Goal: Task Accomplishment & Management: Manage account settings

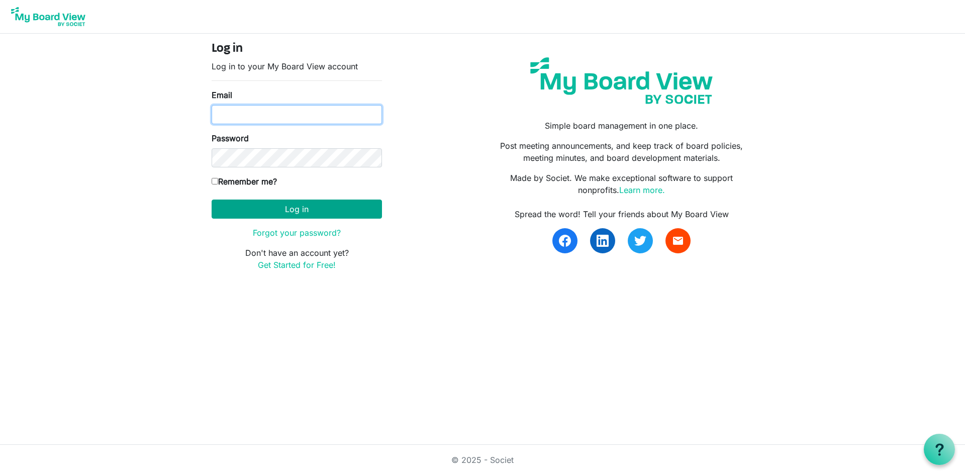
type input "cpletta@4dma.org"
click at [276, 209] on button "Log in" at bounding box center [297, 209] width 170 height 19
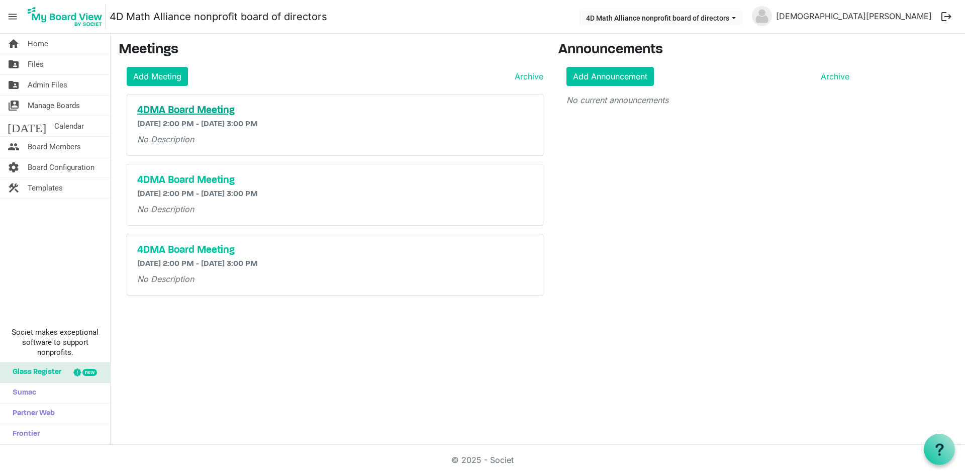
click at [206, 111] on h5 "4DMA Board Meeting" at bounding box center [335, 111] width 396 height 12
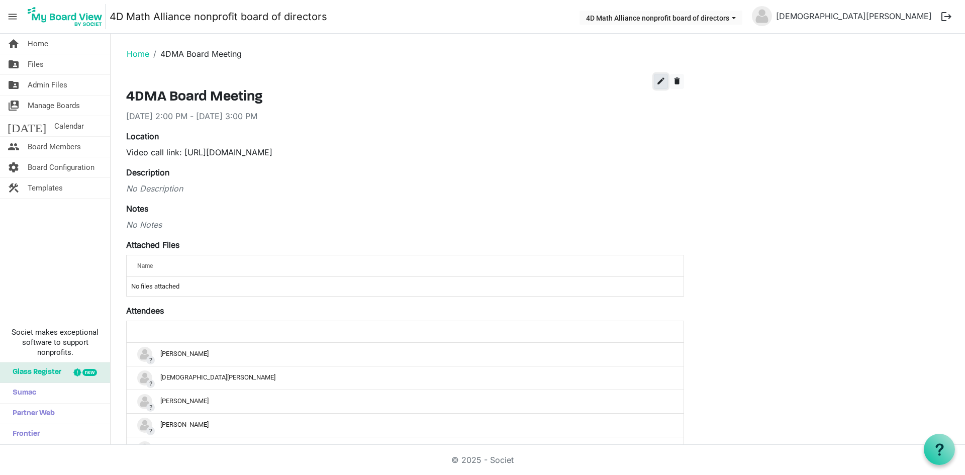
click at [658, 82] on span "edit" at bounding box center [661, 80] width 9 height 9
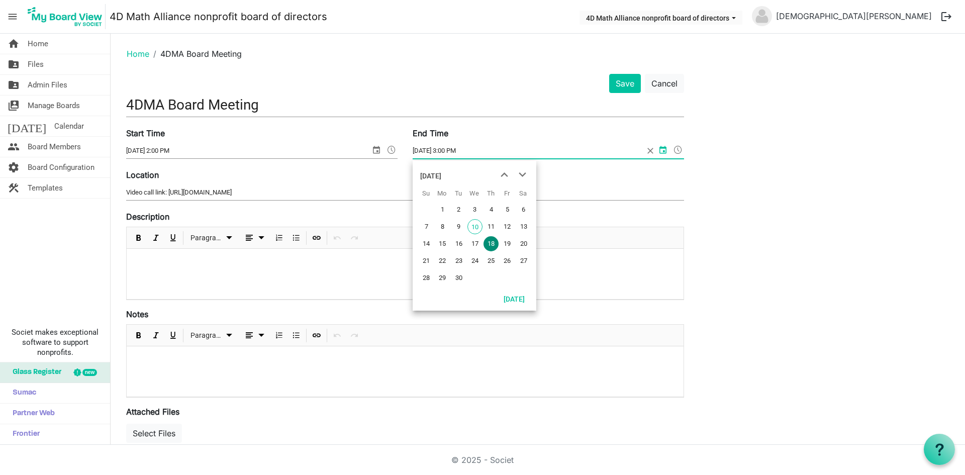
click at [459, 154] on input "9/18/2025 3:00 PM" at bounding box center [528, 150] width 231 height 15
click at [675, 148] on span at bounding box center [678, 149] width 12 height 13
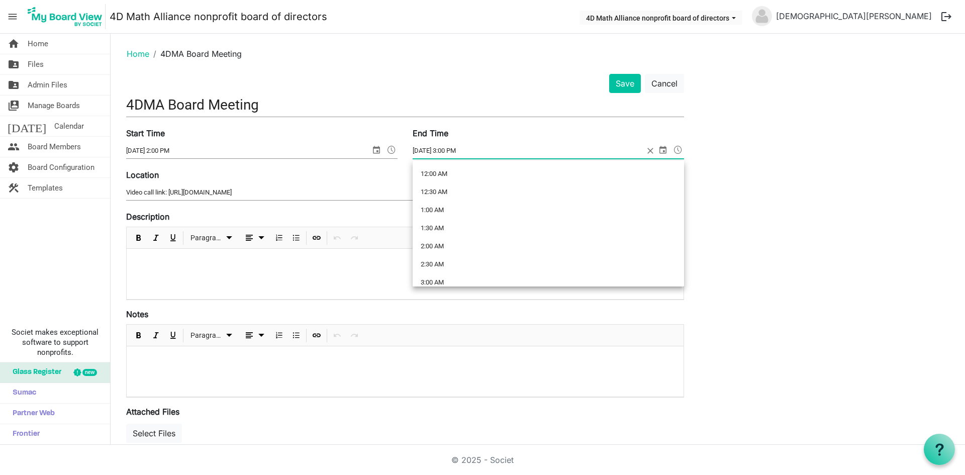
scroll to position [493, 0]
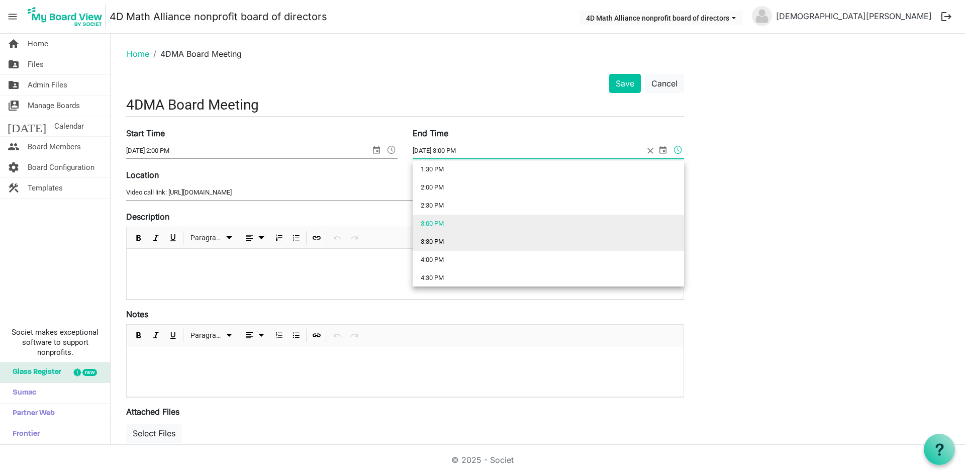
click at [499, 238] on li "3:30 PM" at bounding box center [549, 242] width 272 height 18
type input "[DATE] 3:30 PM"
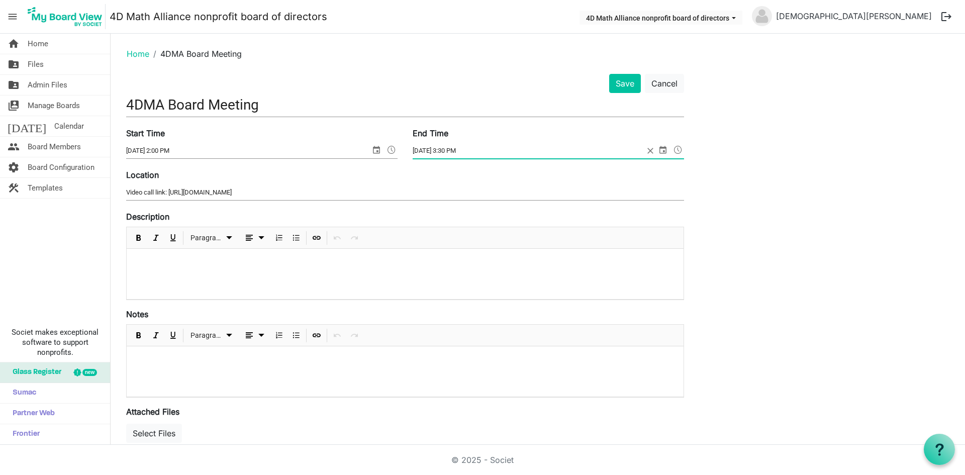
click at [751, 192] on div "Save Cancel 4DMA Board Meeting Start Time 9/18/2025 2:00 PM End Time 9/18/2025 …" at bounding box center [538, 440] width 839 height 733
click at [615, 87] on button "Save" at bounding box center [625, 83] width 32 height 19
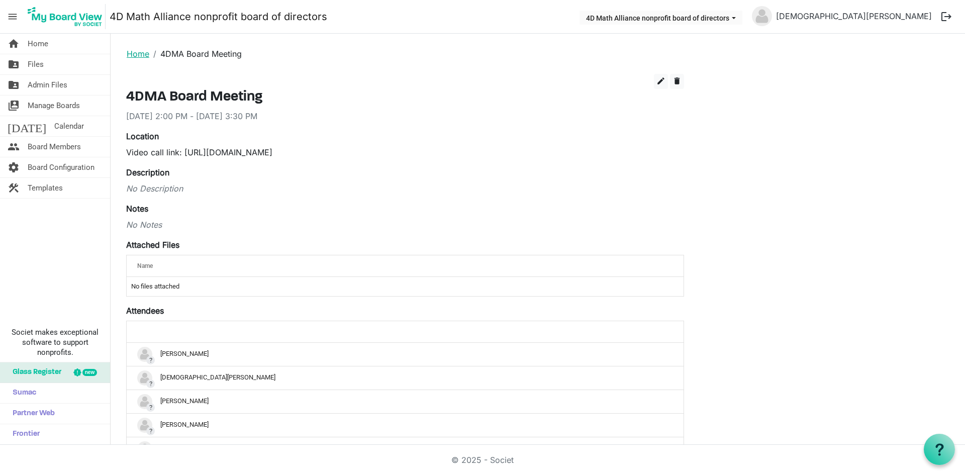
click at [139, 52] on link "Home" at bounding box center [138, 54] width 23 height 10
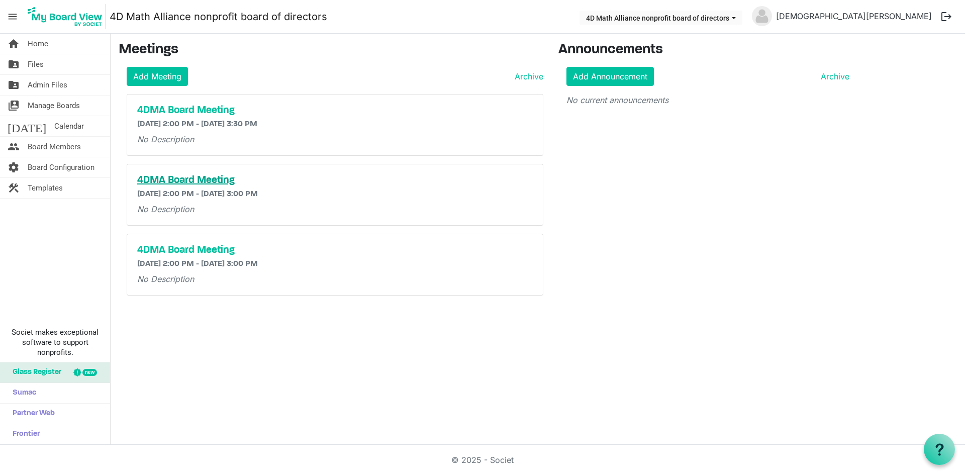
click at [224, 180] on h5 "4DMA Board Meeting" at bounding box center [335, 180] width 396 height 12
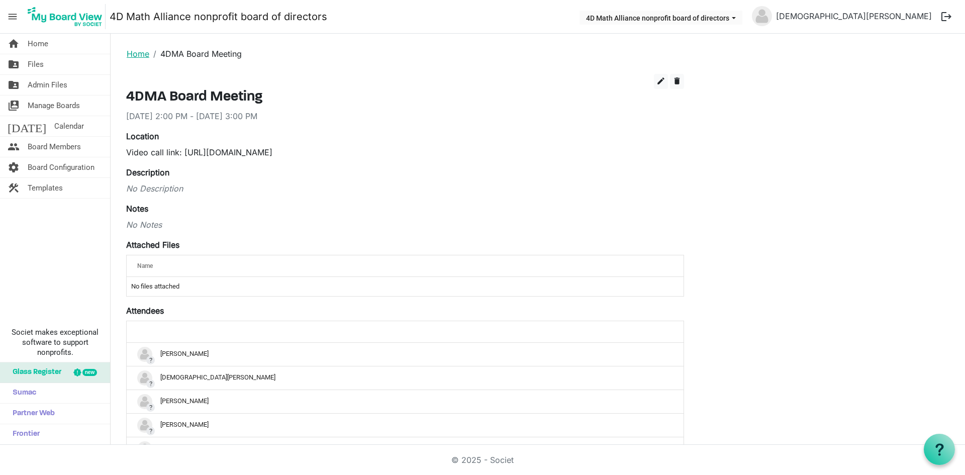
click at [139, 58] on link "Home" at bounding box center [138, 54] width 23 height 10
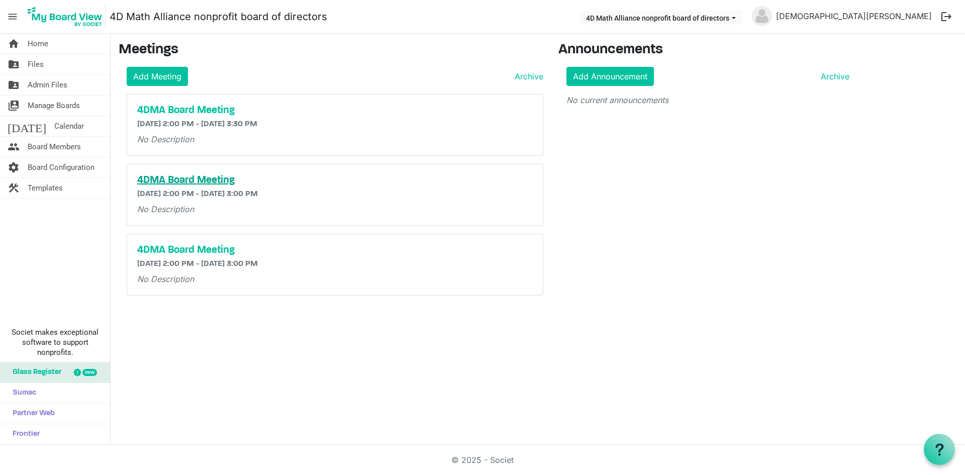
click at [217, 180] on h5 "4DMA Board Meeting" at bounding box center [335, 180] width 396 height 12
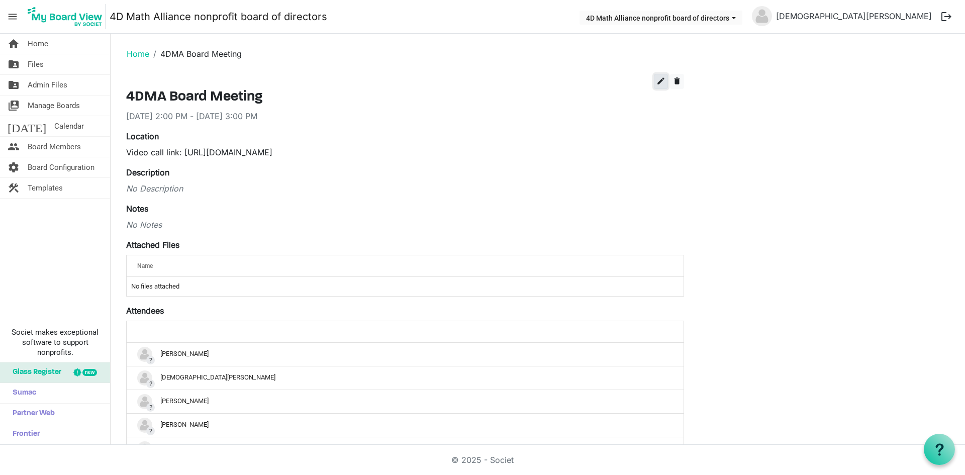
click at [660, 80] on span "edit" at bounding box center [661, 80] width 9 height 9
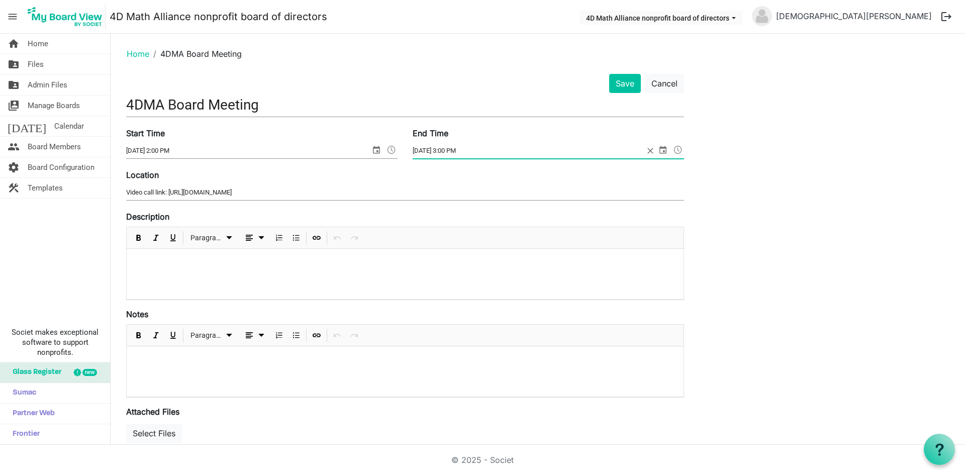
click at [682, 148] on span at bounding box center [678, 149] width 12 height 13
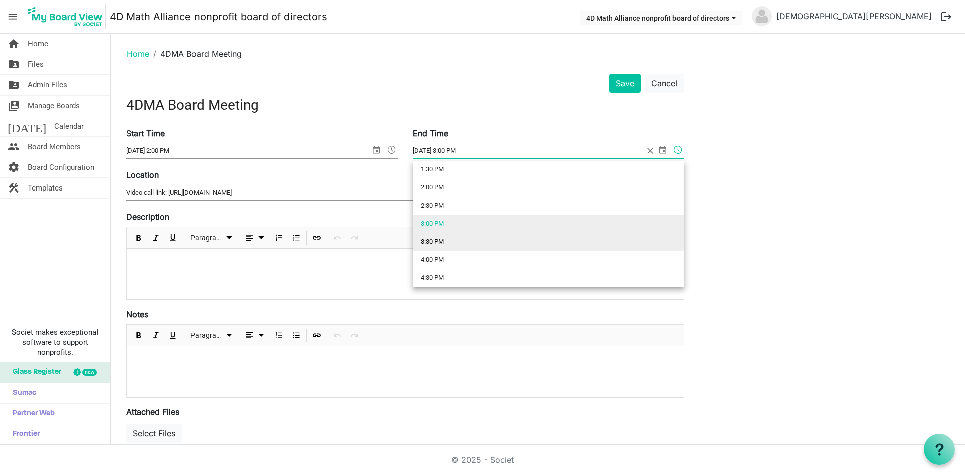
click at [495, 245] on li "3:30 PM" at bounding box center [549, 242] width 272 height 18
type input "9/18/2025 3:30 PM"
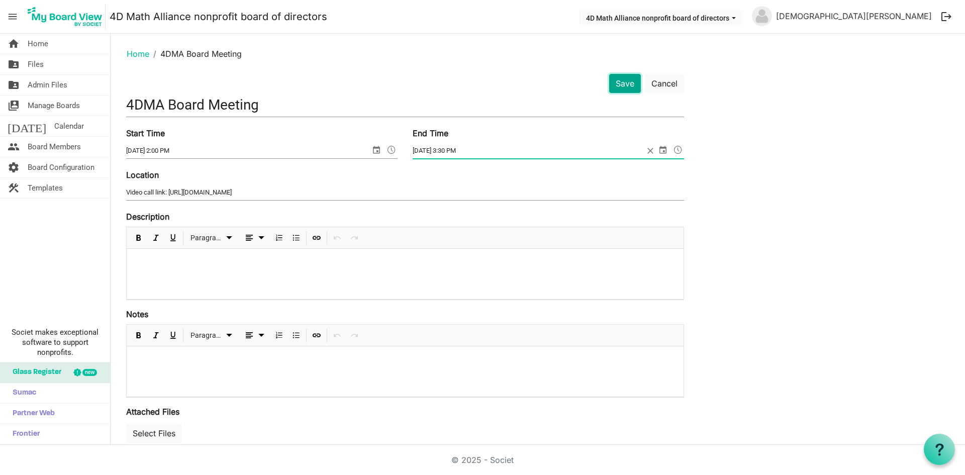
click at [621, 90] on button "Save" at bounding box center [625, 83] width 32 height 19
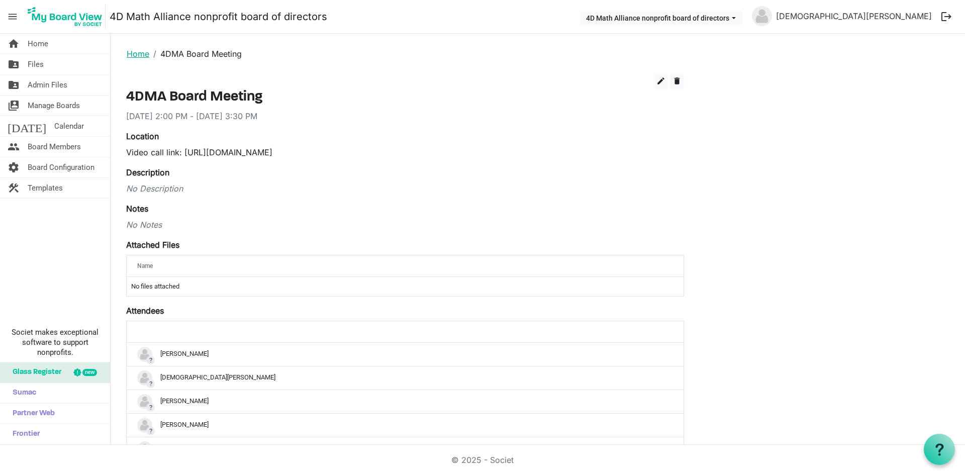
click at [138, 50] on link "Home" at bounding box center [138, 54] width 23 height 10
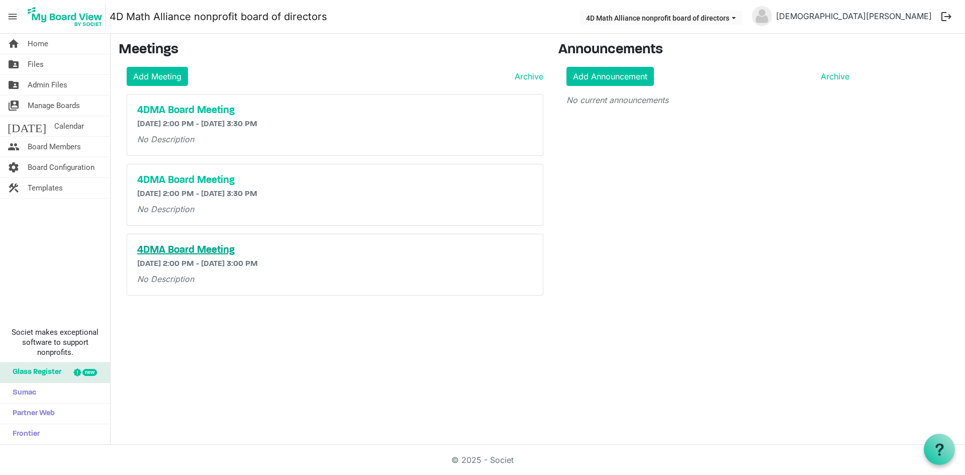
click at [199, 250] on h5 "4DMA Board Meeting" at bounding box center [335, 250] width 396 height 12
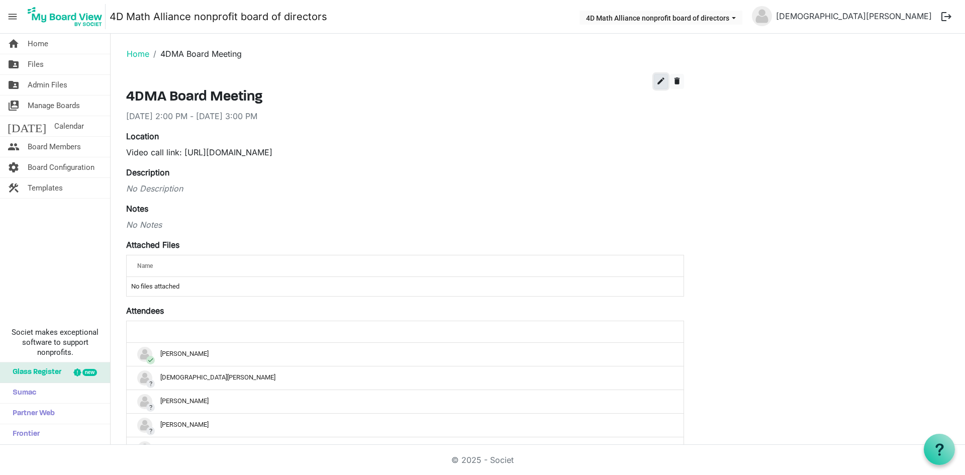
click at [658, 81] on span "edit" at bounding box center [661, 80] width 9 height 9
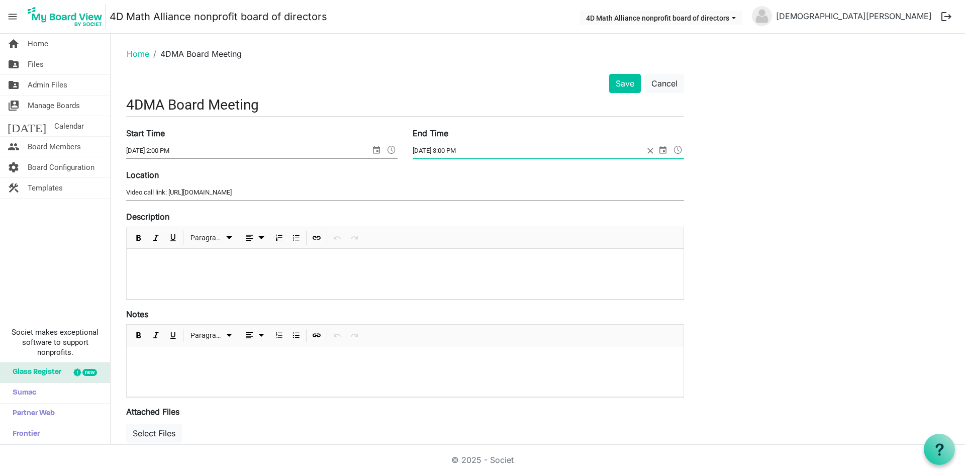
click at [678, 150] on span at bounding box center [678, 149] width 12 height 13
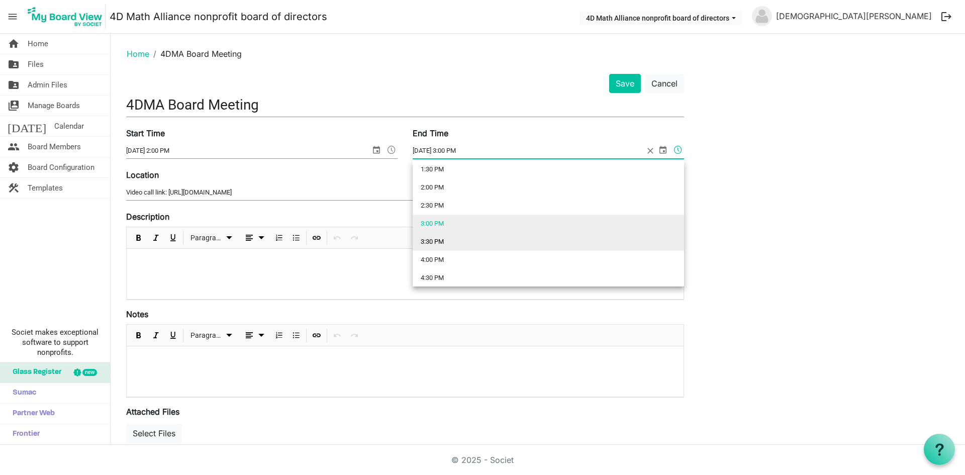
click at [573, 238] on li "3:30 PM" at bounding box center [549, 242] width 272 height 18
type input "9/18/2025 3:30 PM"
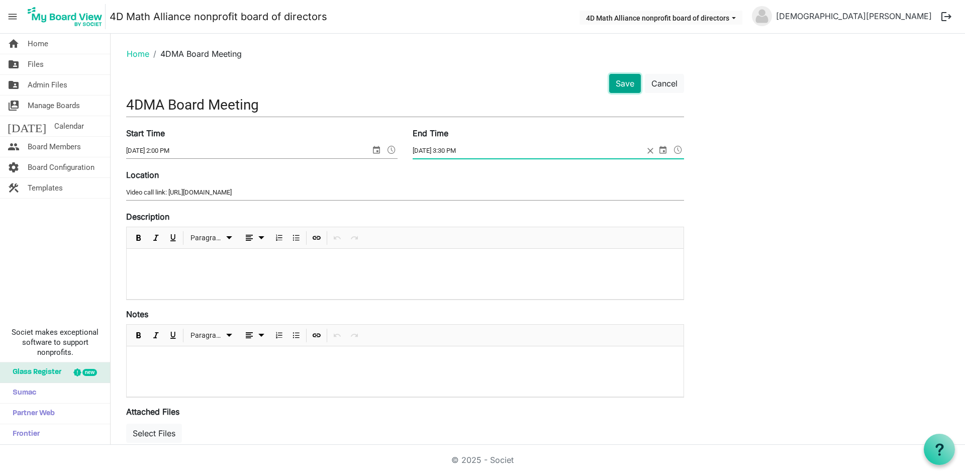
click at [624, 85] on button "Save" at bounding box center [625, 83] width 32 height 19
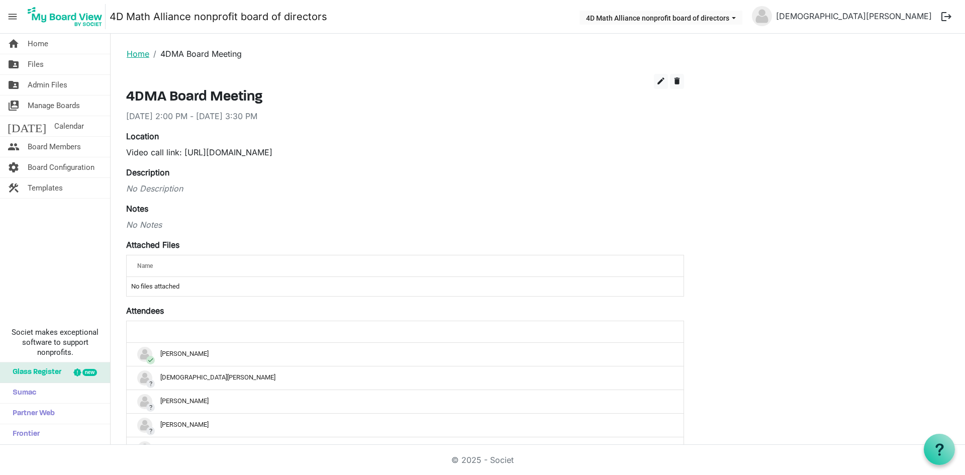
click at [144, 49] on link "Home" at bounding box center [138, 54] width 23 height 10
